Goal: Task Accomplishment & Management: Manage account settings

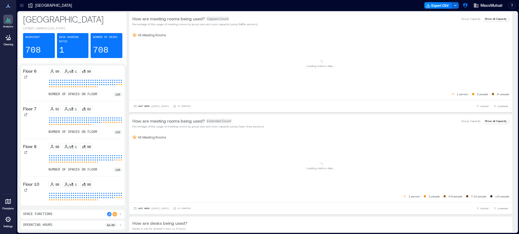
click at [25, 7] on div at bounding box center [21, 5] width 9 height 9
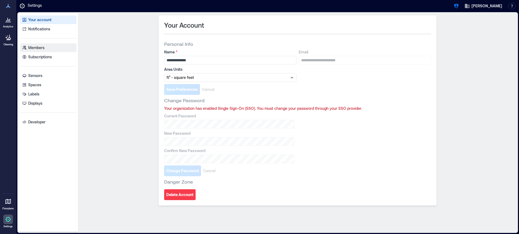
click at [40, 47] on p "Members" at bounding box center [36, 47] width 16 height 5
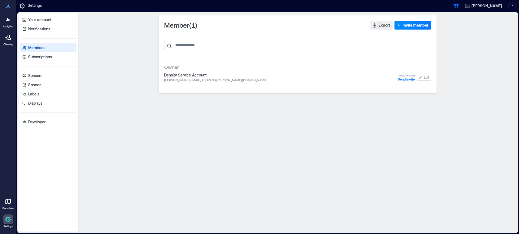
click at [224, 45] on input "search" at bounding box center [229, 45] width 130 height 9
click at [418, 28] on span "Invite member" at bounding box center [415, 25] width 26 height 5
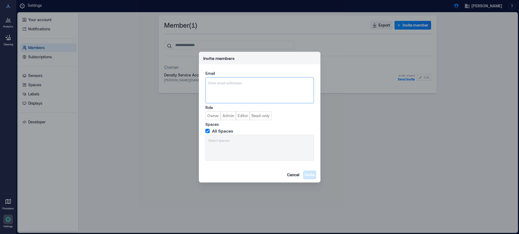
type input "**********"
click at [233, 110] on span "fieldnation@savinsys.com" at bounding box center [241, 109] width 45 height 4
click at [214, 115] on span "Owner" at bounding box center [213, 115] width 12 height 5
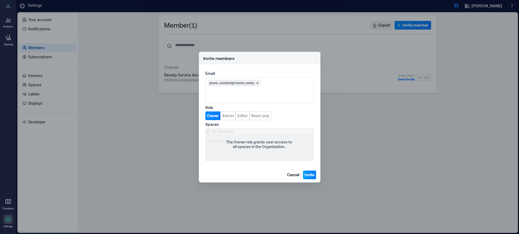
click at [309, 175] on span "Invite" at bounding box center [310, 174] width 10 height 5
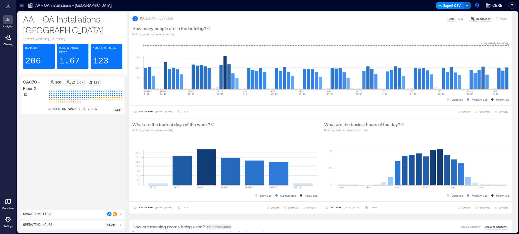
click at [20, 4] on icon at bounding box center [21, 5] width 5 height 5
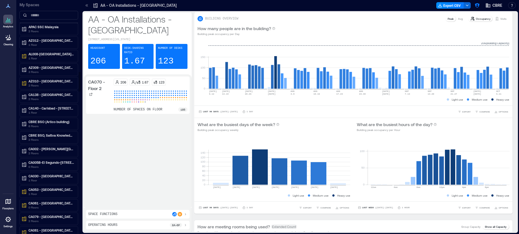
scroll to position [856, 0]
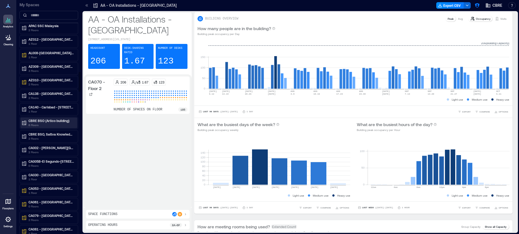
click at [58, 125] on p "6 Floors" at bounding box center [51, 125] width 46 height 4
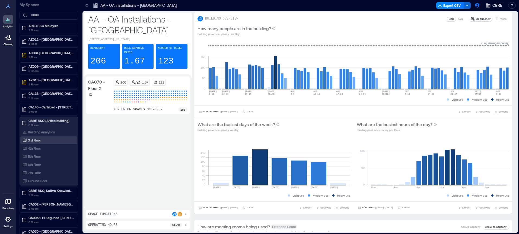
click at [53, 140] on div "3rd Floor" at bounding box center [47, 139] width 53 height 5
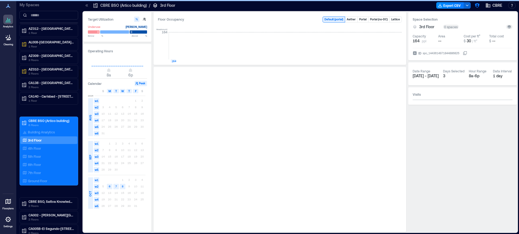
scroll to position [845, 0]
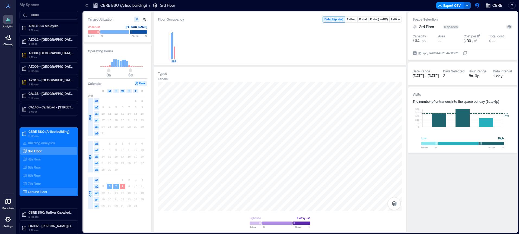
click at [46, 191] on p "Ground Floor" at bounding box center [37, 192] width 19 height 4
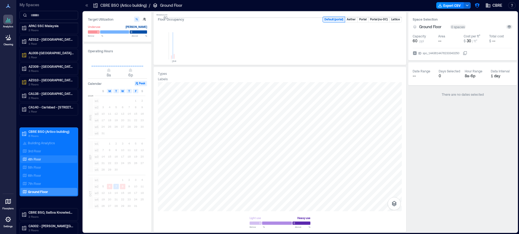
click at [39, 158] on p "4th Floor" at bounding box center [34, 159] width 13 height 4
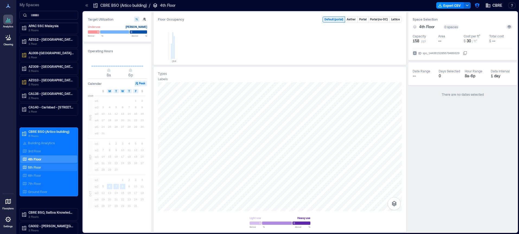
click at [56, 168] on div "5th Floor" at bounding box center [47, 167] width 53 height 5
click at [47, 173] on div "6th Floor" at bounding box center [47, 175] width 53 height 5
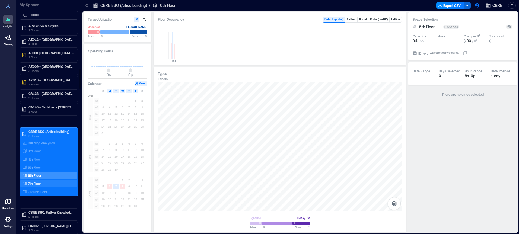
click at [64, 186] on div "7th Floor" at bounding box center [47, 183] width 53 height 5
